Goal: Navigation & Orientation: Find specific page/section

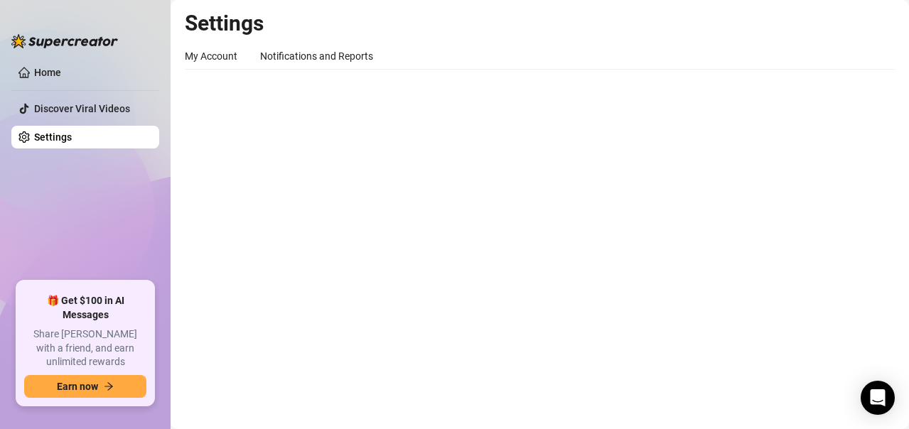
click at [274, 173] on main "Settings My Account Notifications and Reports Profile image Your profile isn’t …" at bounding box center [540, 214] width 738 height 429
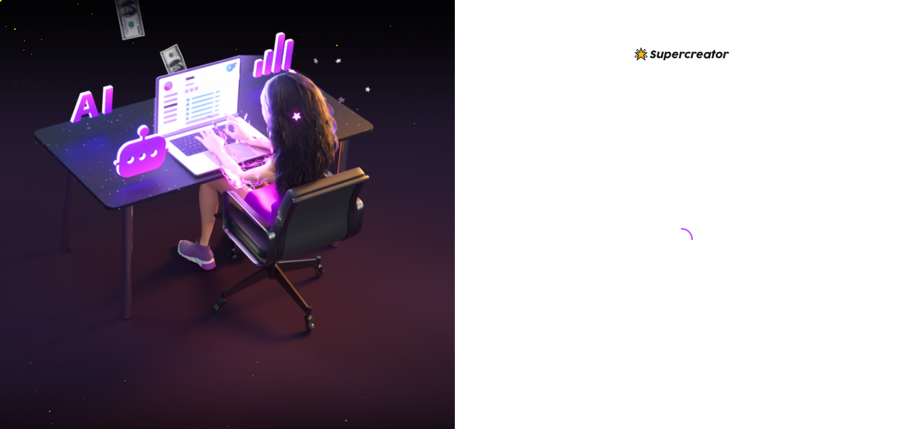
click at [473, 134] on div at bounding box center [682, 214] width 455 height 429
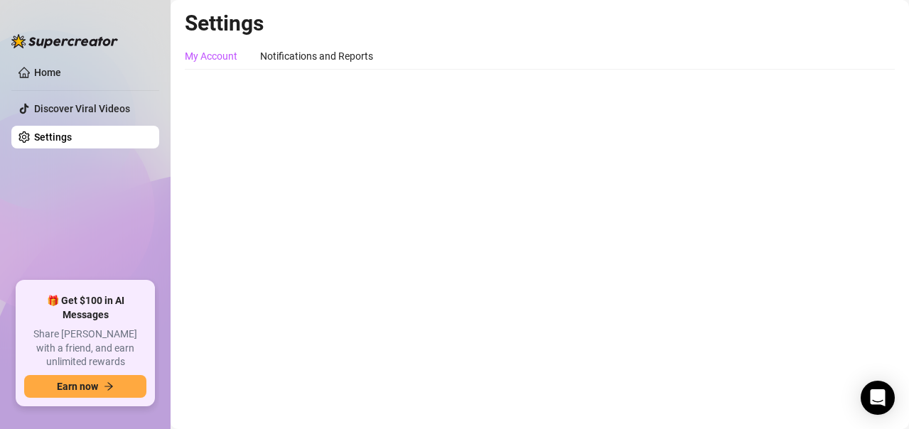
click at [205, 55] on div "My Account" at bounding box center [211, 56] width 53 height 16
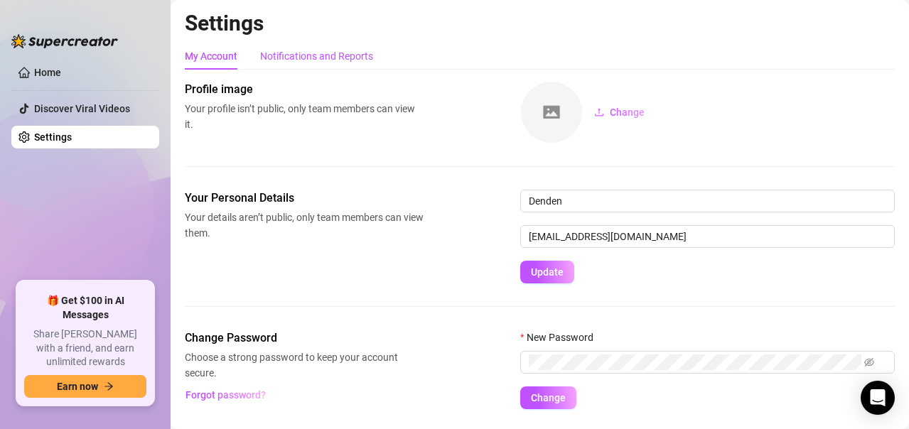
click at [285, 53] on div "Notifications and Reports" at bounding box center [316, 56] width 113 height 16
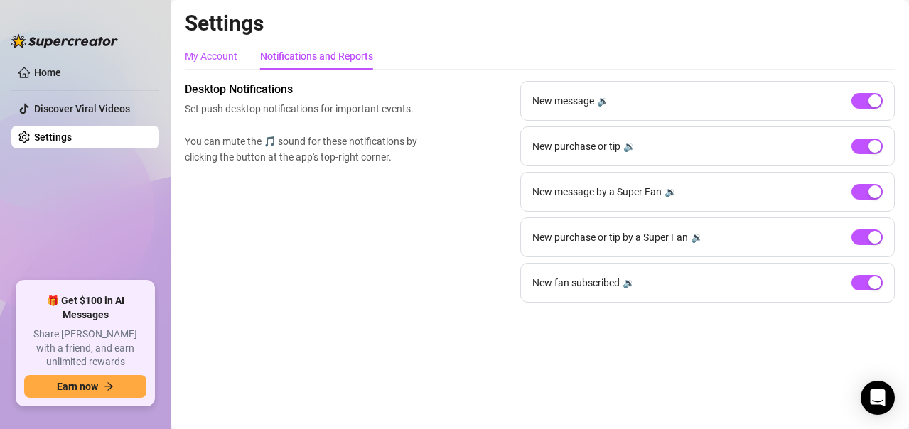
click at [210, 58] on div "My Account" at bounding box center [211, 56] width 53 height 16
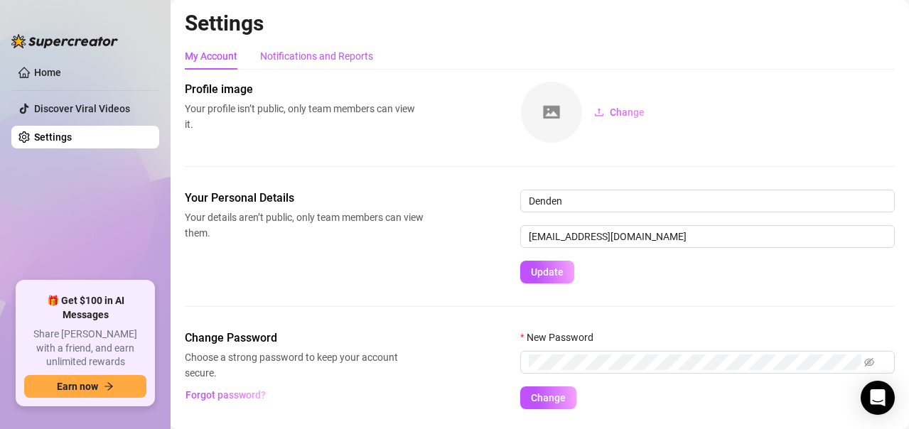
click at [265, 55] on div "Notifications and Reports" at bounding box center [316, 56] width 113 height 16
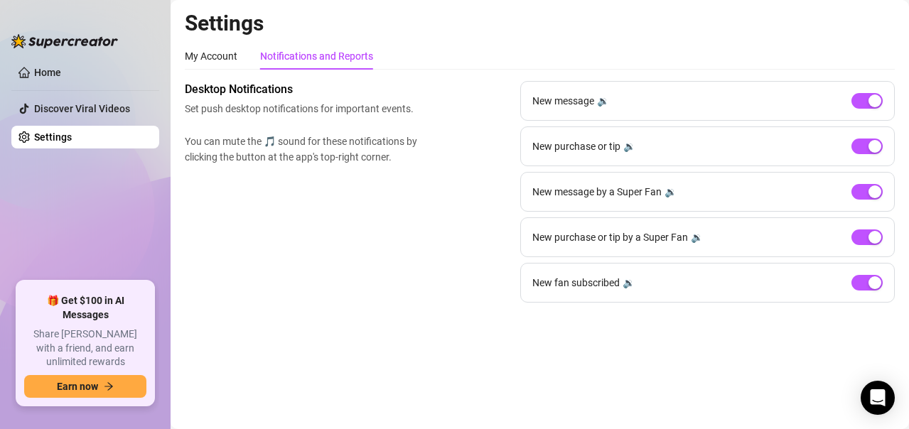
click at [428, 33] on h2 "Settings" at bounding box center [540, 23] width 710 height 27
click at [34, 78] on link "Home" at bounding box center [47, 72] width 27 height 11
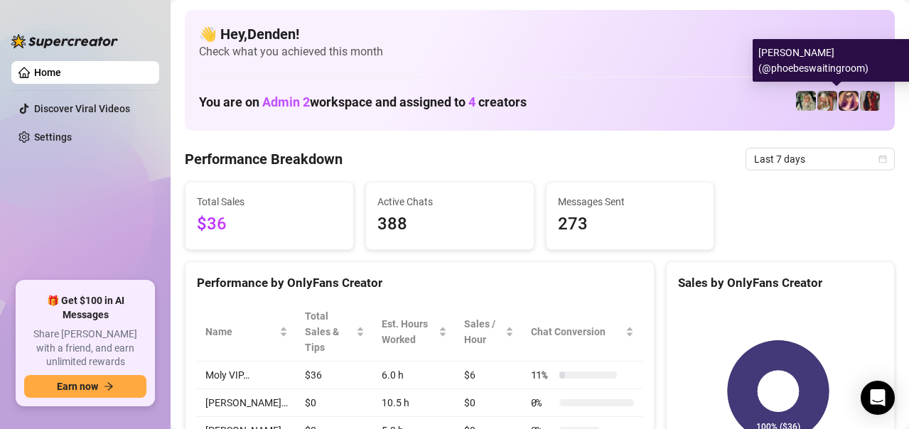
click at [841, 104] on img at bounding box center [848, 101] width 20 height 20
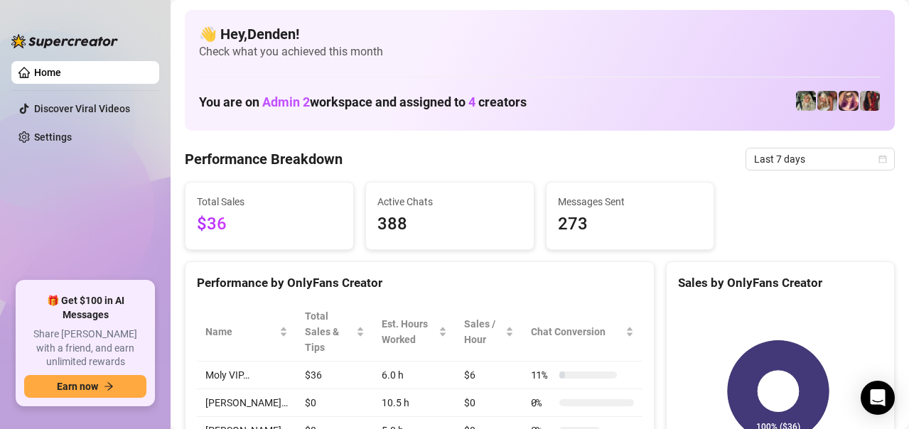
click at [838, 97] on img at bounding box center [848, 101] width 20 height 20
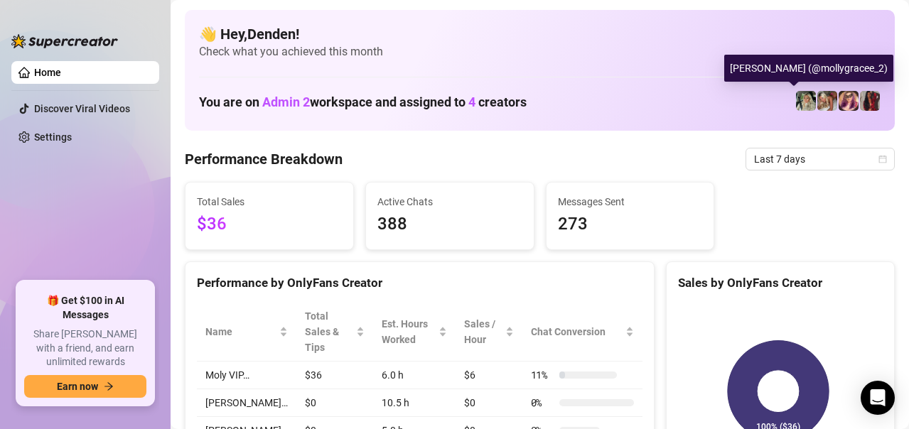
click at [799, 103] on img at bounding box center [806, 101] width 20 height 20
